Goal: Task Accomplishment & Management: Complete application form

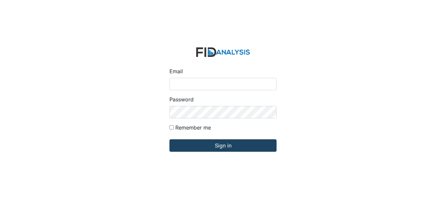
type input "[EMAIL_ADDRESS][DOMAIN_NAME]"
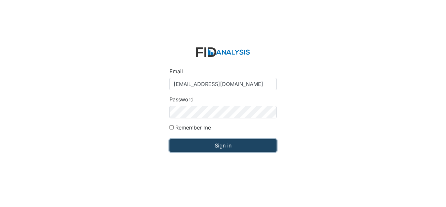
click at [214, 147] on input "Sign in" at bounding box center [223, 145] width 107 height 12
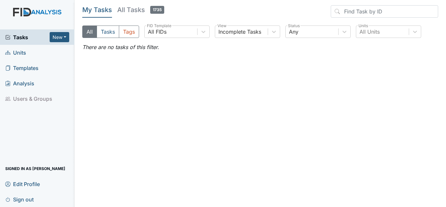
click at [21, 54] on span "Units" at bounding box center [15, 52] width 21 height 10
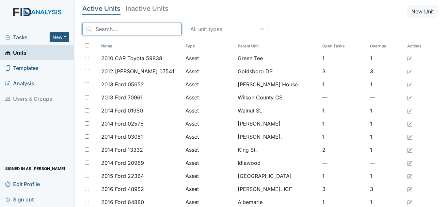
click at [118, 28] on input "search" at bounding box center [131, 29] width 99 height 12
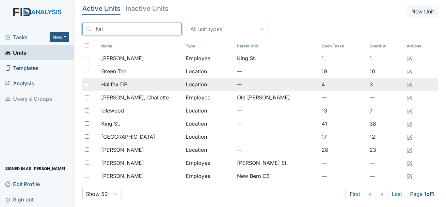
type input "hal"
click at [122, 85] on span "Halifax DP" at bounding box center [114, 84] width 26 height 8
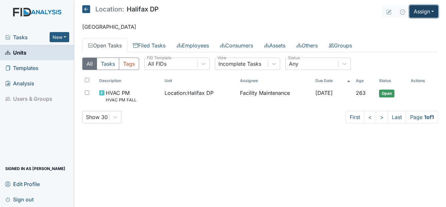
click at [427, 11] on button "Assign" at bounding box center [424, 11] width 29 height 12
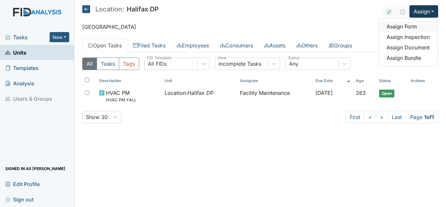
click at [414, 30] on link "Assign Form" at bounding box center [408, 26] width 59 height 10
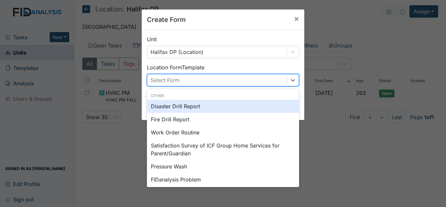
click at [181, 79] on div "Select Form" at bounding box center [216, 80] width 139 height 12
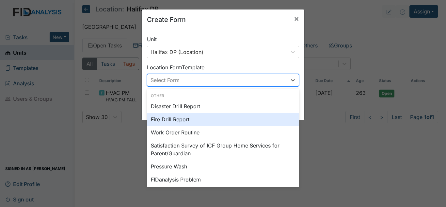
click at [173, 123] on div "Fire Drill Report" at bounding box center [223, 119] width 152 height 13
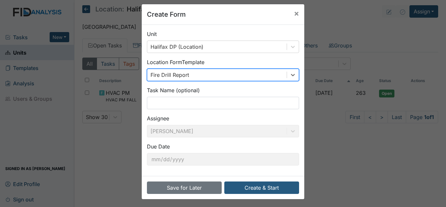
scroll to position [7, 0]
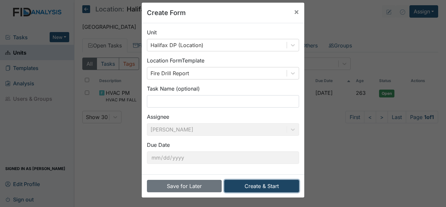
click at [258, 187] on button "Create & Start" at bounding box center [261, 186] width 75 height 12
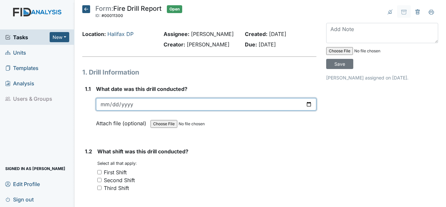
click at [109, 105] on input "date" at bounding box center [206, 104] width 220 height 12
type input "2026-10-01"
click at [107, 101] on input "date" at bounding box center [206, 104] width 220 height 12
type input "2025-10-01"
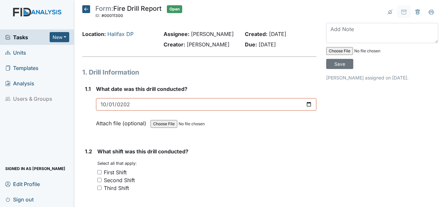
click at [123, 172] on div "First Shift" at bounding box center [115, 172] width 23 height 8
click at [102, 172] on input "First Shift" at bounding box center [99, 172] width 4 height 4
checkbox input "true"
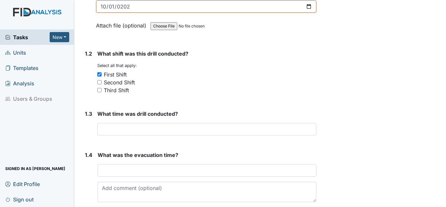
scroll to position [98, 0]
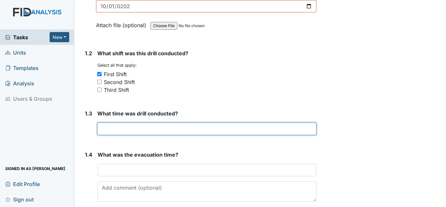
click at [125, 130] on input "text" at bounding box center [206, 128] width 219 height 12
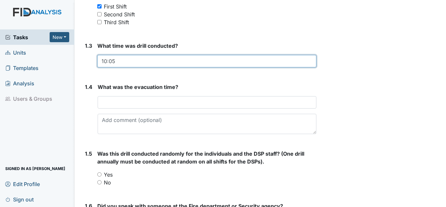
scroll to position [196, 0]
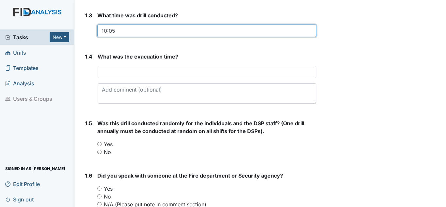
type input "10:05"
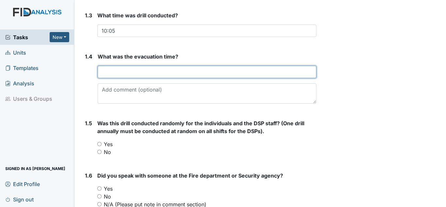
click at [136, 75] on input "text" at bounding box center [207, 72] width 219 height 12
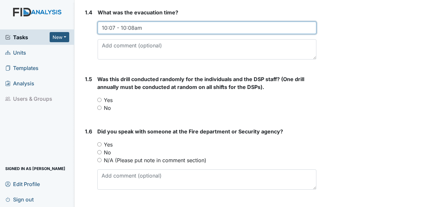
scroll to position [229, 0]
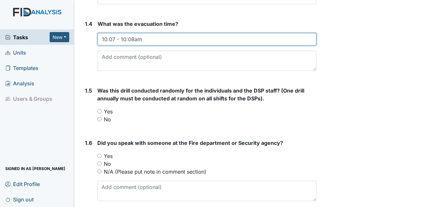
type input "10:07 - 10:08am"
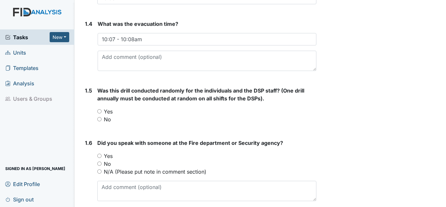
click at [100, 110] on input "Yes" at bounding box center [99, 111] width 4 height 4
radio input "true"
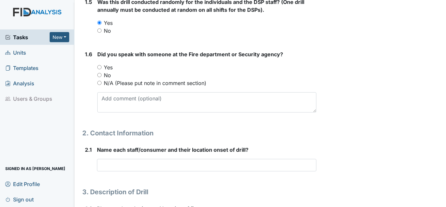
scroll to position [327, 0]
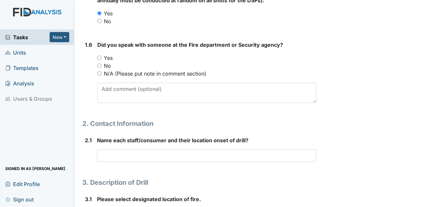
click at [106, 56] on label "Yes" at bounding box center [108, 58] width 9 height 8
click at [102, 56] on input "Yes" at bounding box center [99, 58] width 4 height 4
radio input "true"
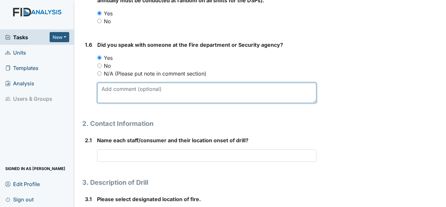
click at [130, 89] on textarea at bounding box center [206, 93] width 219 height 20
type textarea "R"
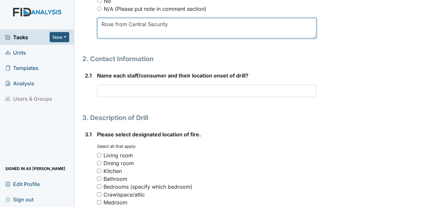
scroll to position [392, 0]
type textarea "Rose from Central Security"
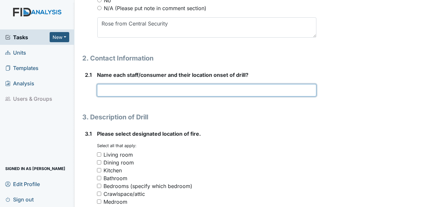
click at [123, 95] on input "text" at bounding box center [206, 90] width 219 height 12
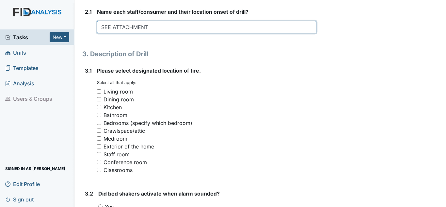
scroll to position [457, 0]
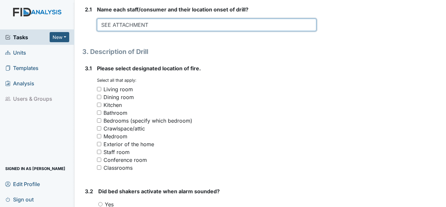
type input "SEE ATTACHMENT"
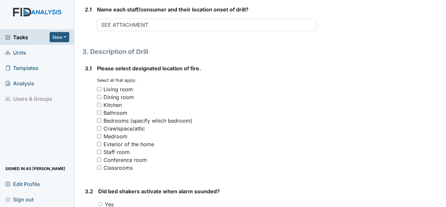
click at [99, 153] on input "Staff room" at bounding box center [99, 152] width 4 height 4
checkbox input "true"
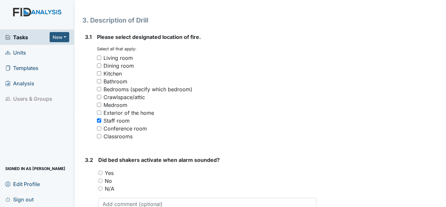
scroll to position [555, 0]
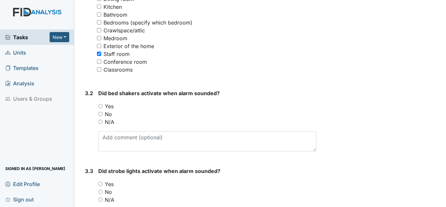
click at [101, 122] on input "N/A" at bounding box center [100, 122] width 4 height 4
radio input "true"
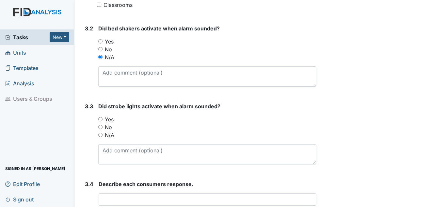
scroll to position [621, 0]
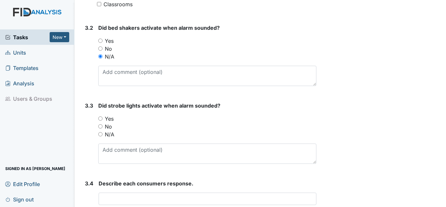
click at [111, 119] on label "Yes" at bounding box center [109, 119] width 9 height 8
click at [103, 119] on input "Yes" at bounding box center [100, 118] width 4 height 4
radio input "true"
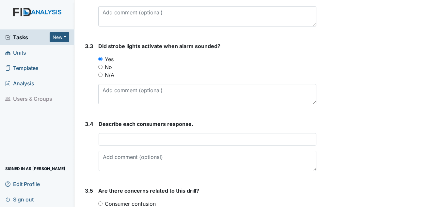
scroll to position [686, 0]
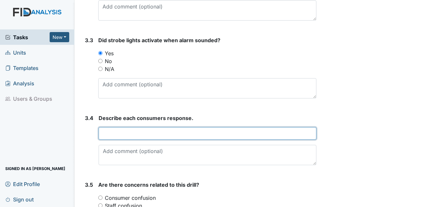
click at [119, 136] on input "text" at bounding box center [208, 133] width 218 height 12
type input "s"
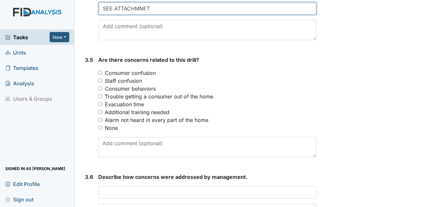
scroll to position [817, 0]
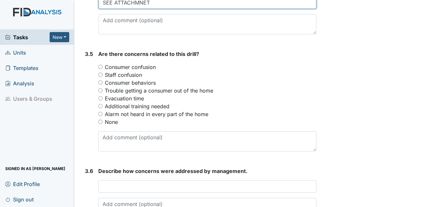
type input "SEE ATTACHMNET"
click at [102, 123] on input "None" at bounding box center [100, 122] width 4 height 4
radio input "true"
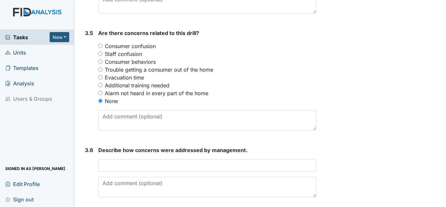
scroll to position [849, 0]
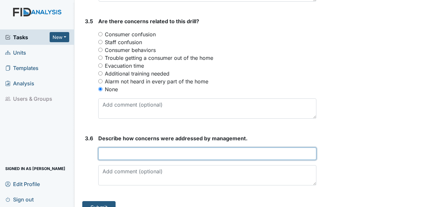
click at [137, 157] on input "text" at bounding box center [207, 153] width 218 height 12
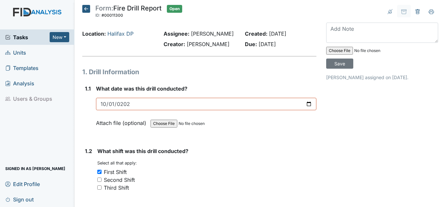
scroll to position [0, 0]
type input "NONE AT THIS TIME"
click at [339, 52] on input "file" at bounding box center [370, 51] width 89 height 16
click at [333, 50] on input "file" at bounding box center [370, 51] width 89 height 16
type input "C:\fakepath\Fire Drill for October 2025.pdf"
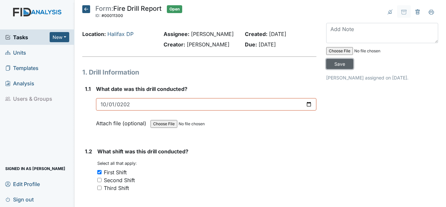
click at [337, 64] on input "Save" at bounding box center [339, 64] width 27 height 10
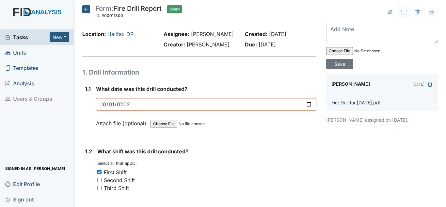
click at [355, 102] on link "Fire Drill for October 2025.pdf" at bounding box center [356, 103] width 49 height 6
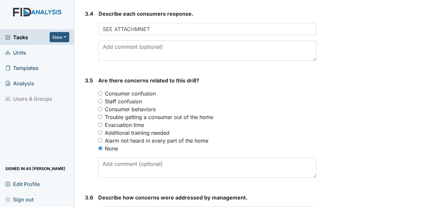
scroll to position [861, 0]
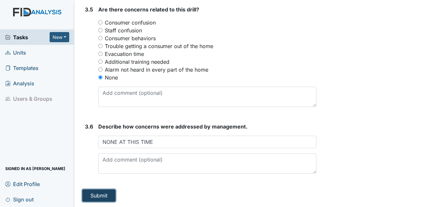
click at [94, 197] on button "Submit" at bounding box center [98, 195] width 33 height 12
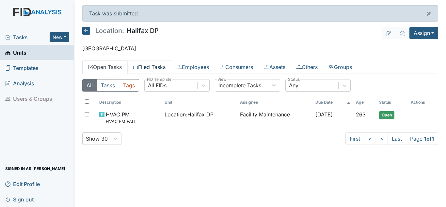
click at [146, 67] on link "Filed Tasks" at bounding box center [149, 67] width 44 height 14
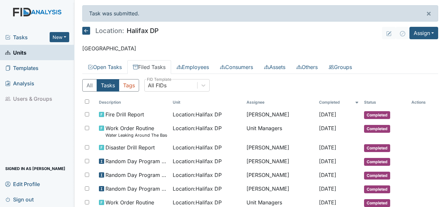
click at [26, 38] on span "Tasks" at bounding box center [27, 37] width 44 height 8
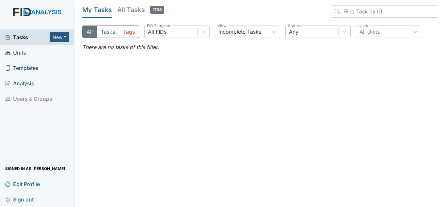
click at [25, 55] on span "Units" at bounding box center [15, 52] width 21 height 10
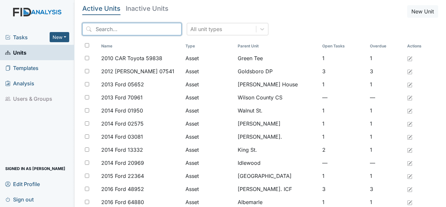
click at [135, 31] on input "search" at bounding box center [131, 29] width 99 height 12
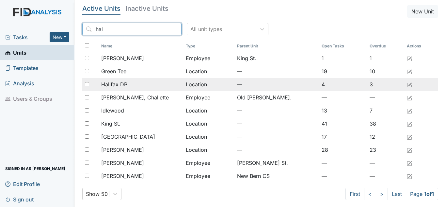
type input "hal"
click at [120, 84] on span "Halifax DP" at bounding box center [114, 84] width 26 height 8
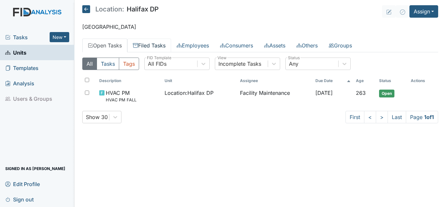
click at [152, 44] on link "Filed Tasks" at bounding box center [149, 46] width 44 height 14
